Goal: Information Seeking & Learning: Learn about a topic

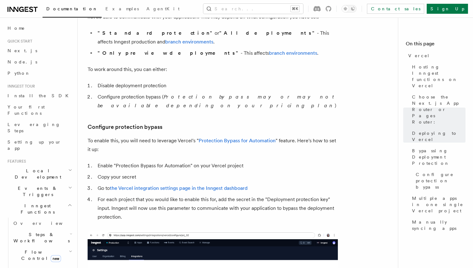
scroll to position [506, 0]
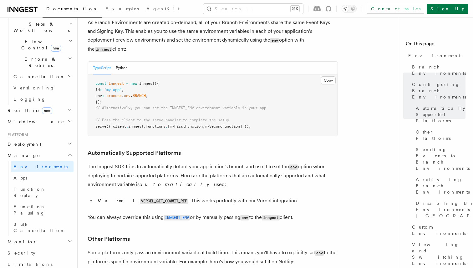
scroll to position [210, 0]
click at [27, 142] on span "Deployment" at bounding box center [23, 145] width 36 height 6
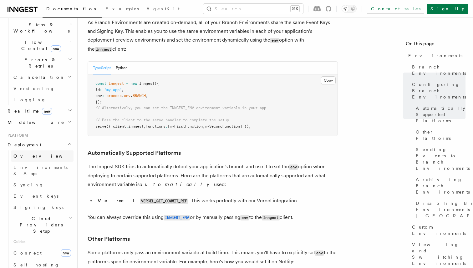
click at [25, 154] on span "Overview" at bounding box center [45, 156] width 64 height 5
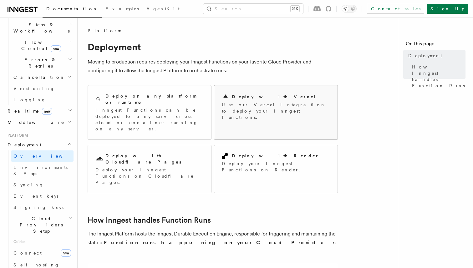
click at [250, 99] on h2 "Deploy with Vercel" at bounding box center [274, 97] width 84 height 6
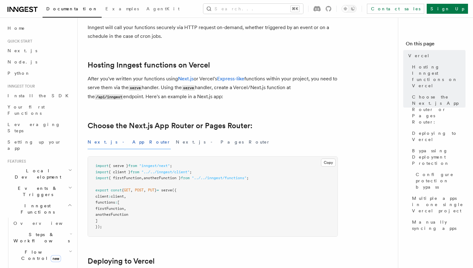
scroll to position [62, 0]
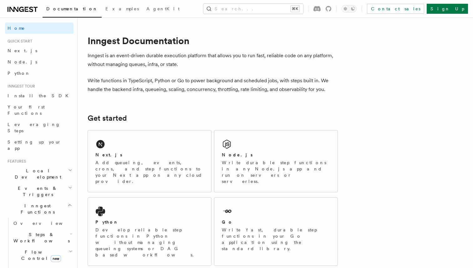
click at [38, 203] on span "Inngest Functions" at bounding box center [36, 209] width 63 height 13
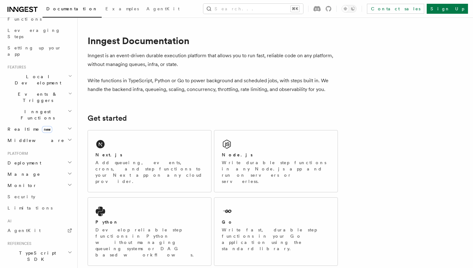
scroll to position [90, 0]
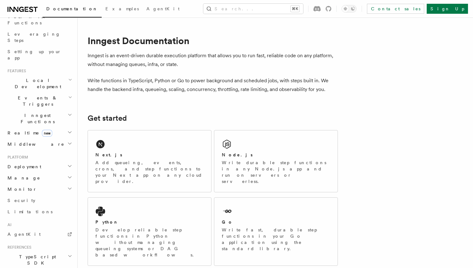
click at [25, 164] on span "Deployment" at bounding box center [23, 167] width 36 height 6
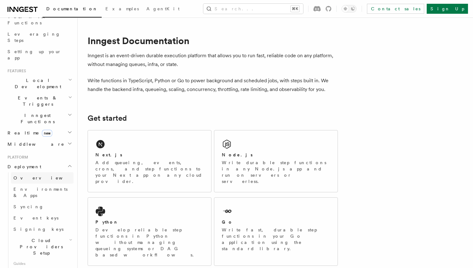
click at [32, 175] on span "Overview" at bounding box center [45, 177] width 64 height 5
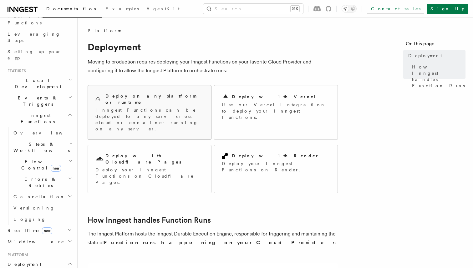
click at [162, 94] on h2 "Deploy on any platform or runtime" at bounding box center [154, 99] width 98 height 13
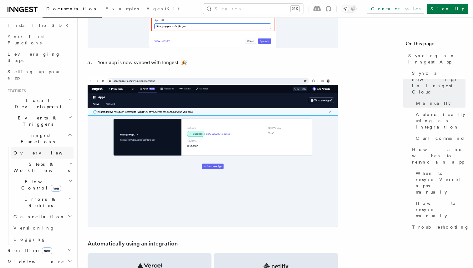
scroll to position [73, 0]
click at [57, 243] on h2 "Realtime new" at bounding box center [39, 248] width 68 height 11
click at [25, 257] on span "Overview" at bounding box center [45, 259] width 64 height 5
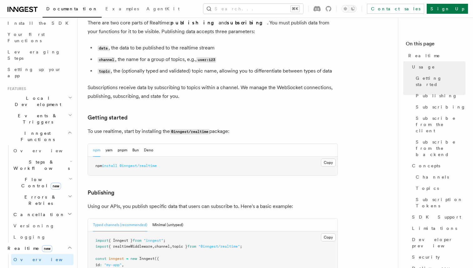
scroll to position [230, 0]
click at [417, 225] on span "Limitations" at bounding box center [434, 228] width 45 height 6
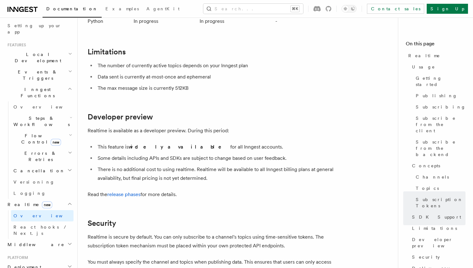
scroll to position [107, 0]
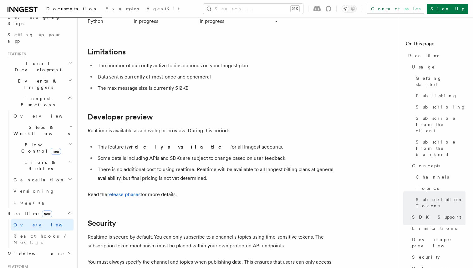
click at [33, 95] on span "Inngest Functions" at bounding box center [36, 101] width 63 height 13
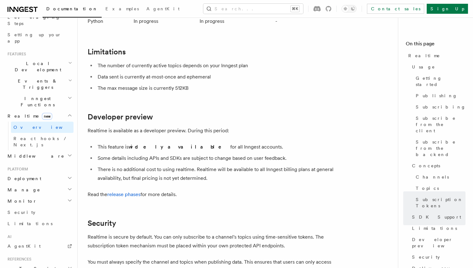
click at [20, 175] on span "Deployment" at bounding box center [23, 178] width 36 height 6
click at [45, 249] on span "Cloud Providers Setup" at bounding box center [40, 258] width 58 height 19
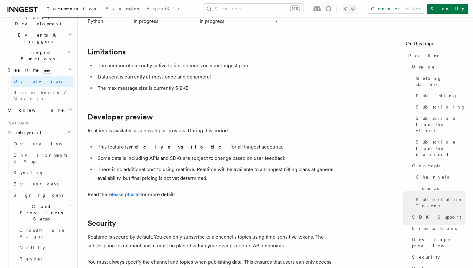
scroll to position [154, 0]
click at [30, 267] on span "Vercel" at bounding box center [30, 269] width 22 height 5
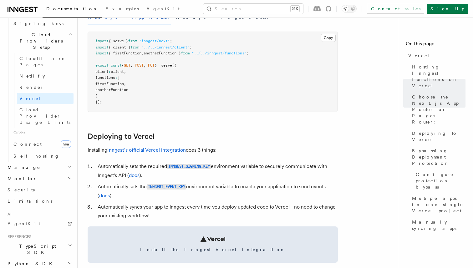
scroll to position [396, 0]
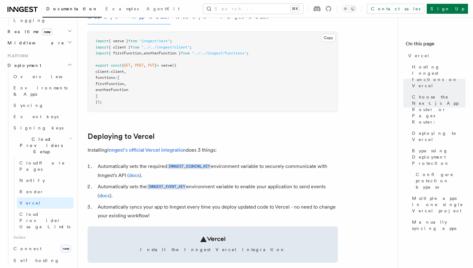
scroll to position [283, 0]
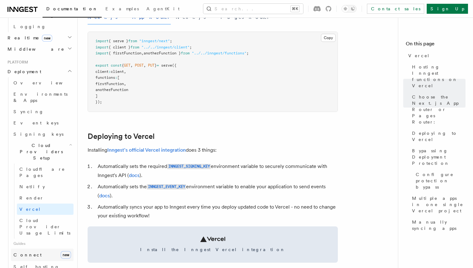
click at [35, 249] on link "Connect new" at bounding box center [42, 255] width 63 height 13
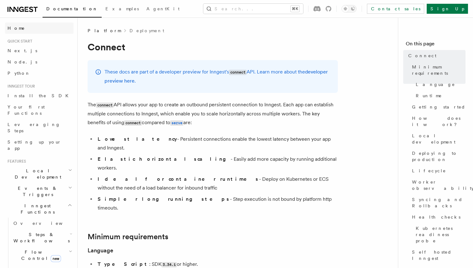
click at [17, 27] on span "Home" at bounding box center [17, 28] width 18 height 6
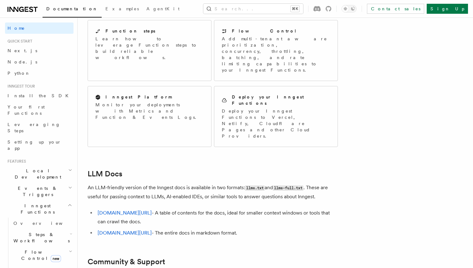
scroll to position [523, 0]
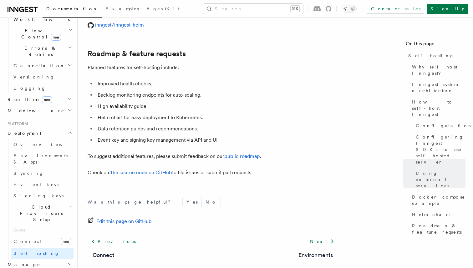
scroll to position [2401, 0]
